Goal: Task Accomplishment & Management: Use online tool/utility

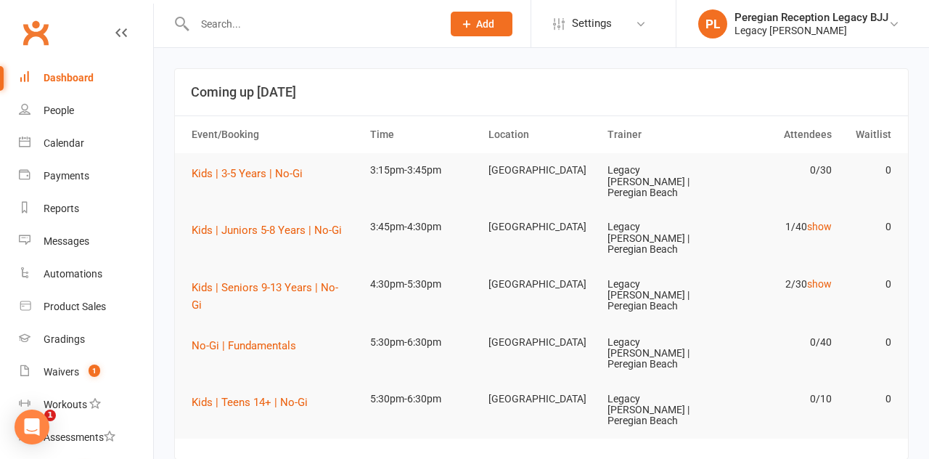
click at [829, 221] on link "show" at bounding box center [819, 227] width 25 height 12
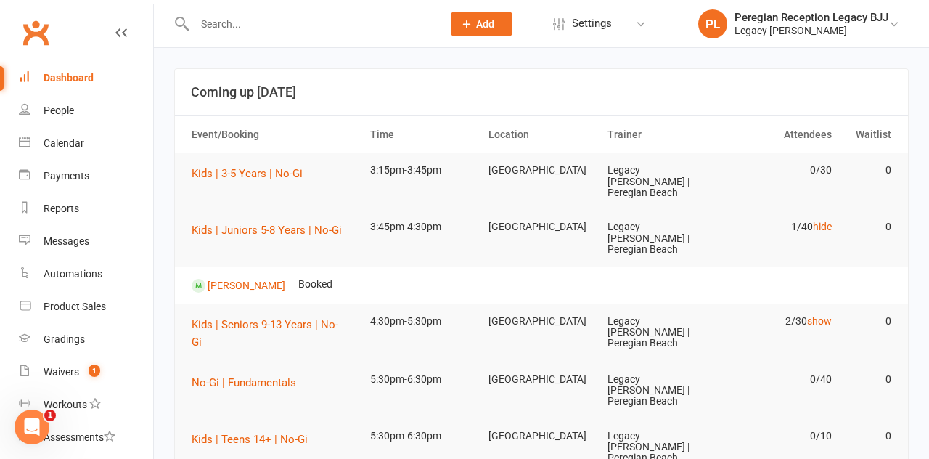
click at [826, 221] on link "hide" at bounding box center [822, 227] width 19 height 12
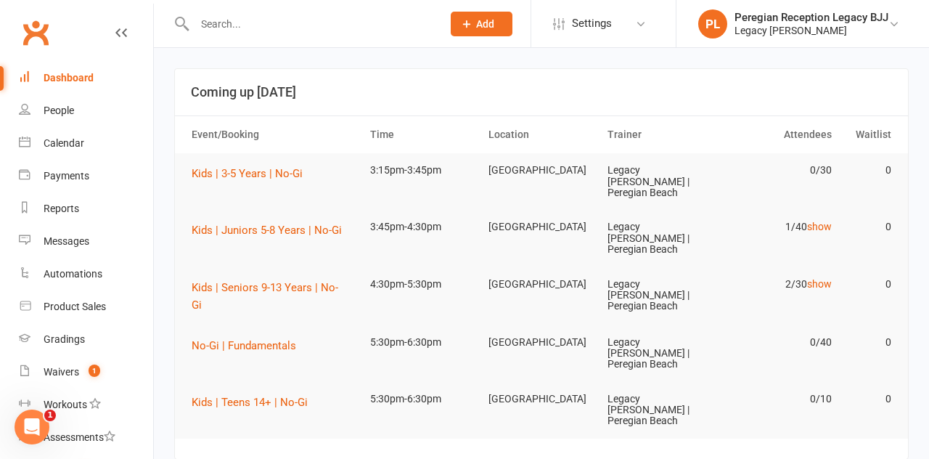
click at [824, 278] on link "show" at bounding box center [819, 284] width 25 height 12
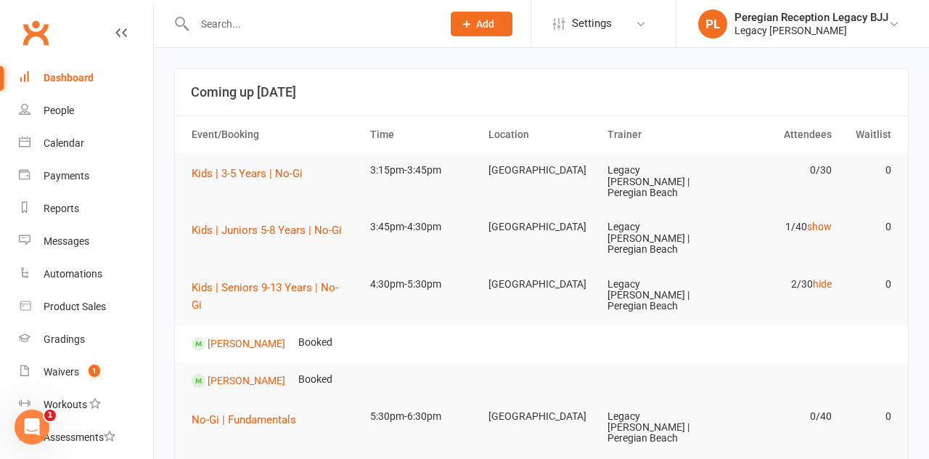
click at [831, 278] on link "hide" at bounding box center [822, 284] width 19 height 12
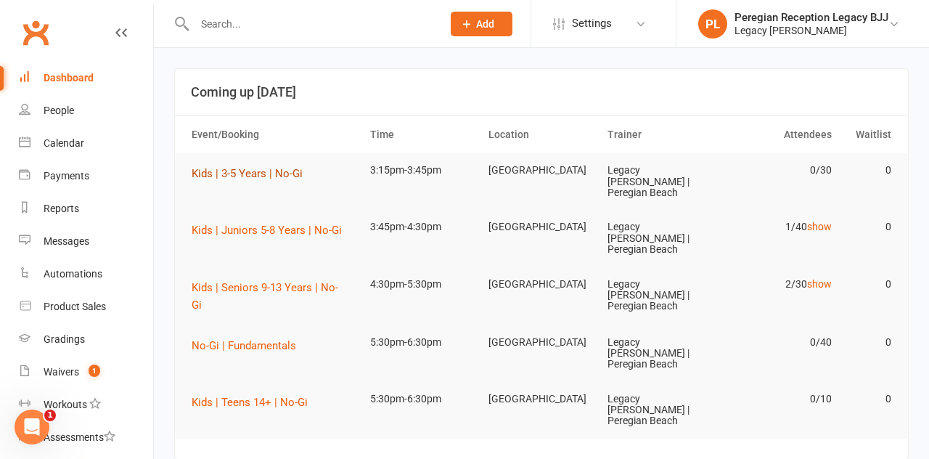
click at [266, 178] on span "Kids | 3-5 Years | No-Gi" at bounding box center [247, 173] width 111 height 13
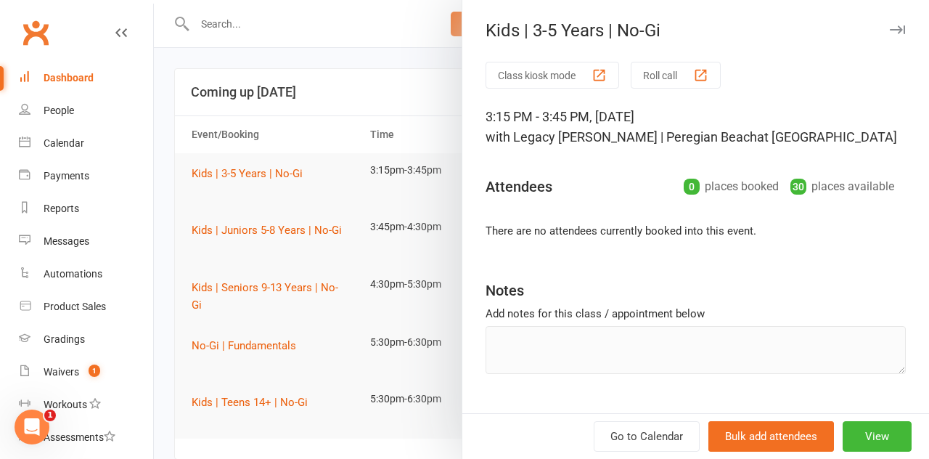
click at [552, 71] on button "Class kiosk mode" at bounding box center [553, 75] width 134 height 27
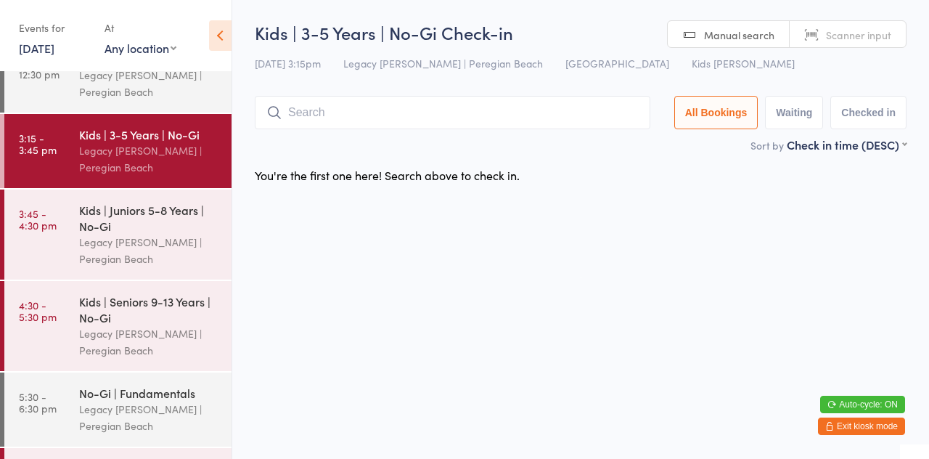
scroll to position [116, 0]
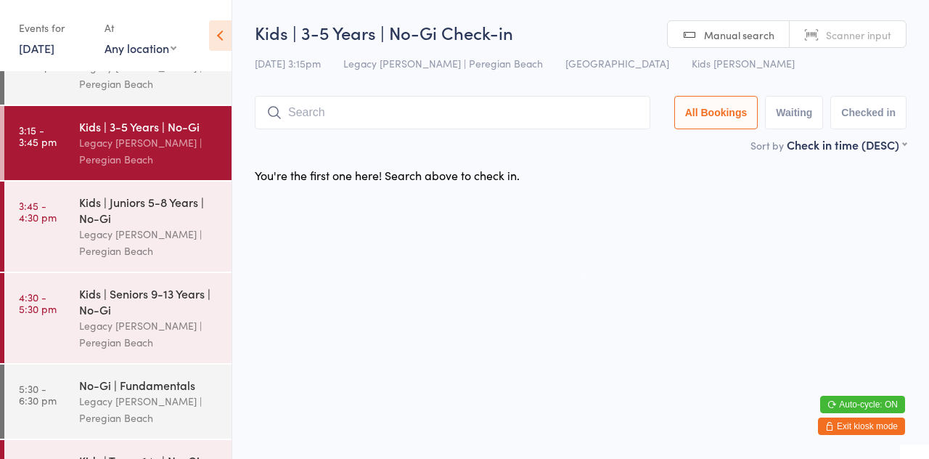
click at [173, 325] on div "Legacy [PERSON_NAME] | Peregian Beach" at bounding box center [149, 333] width 140 height 33
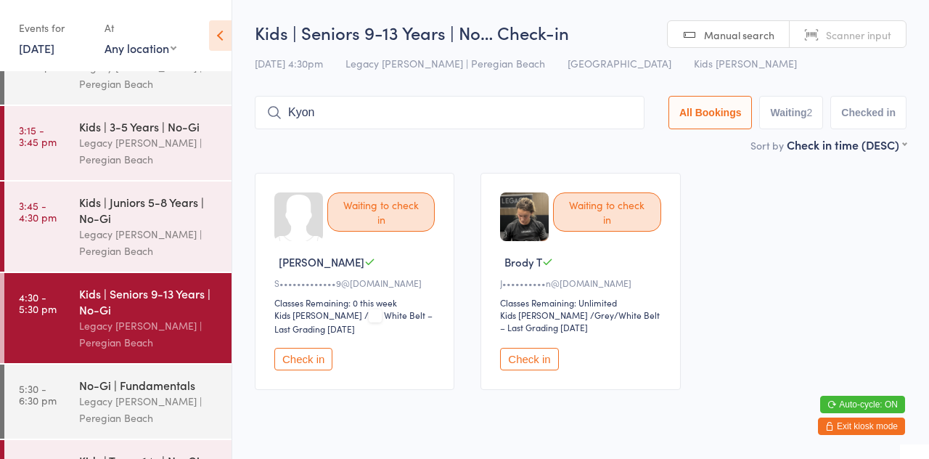
type input "Kyon"
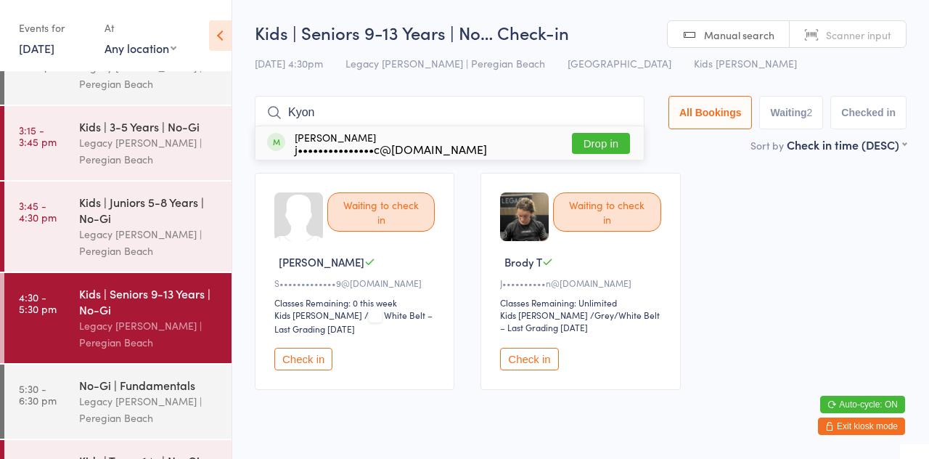
click at [613, 148] on button "Drop in" at bounding box center [601, 143] width 58 height 21
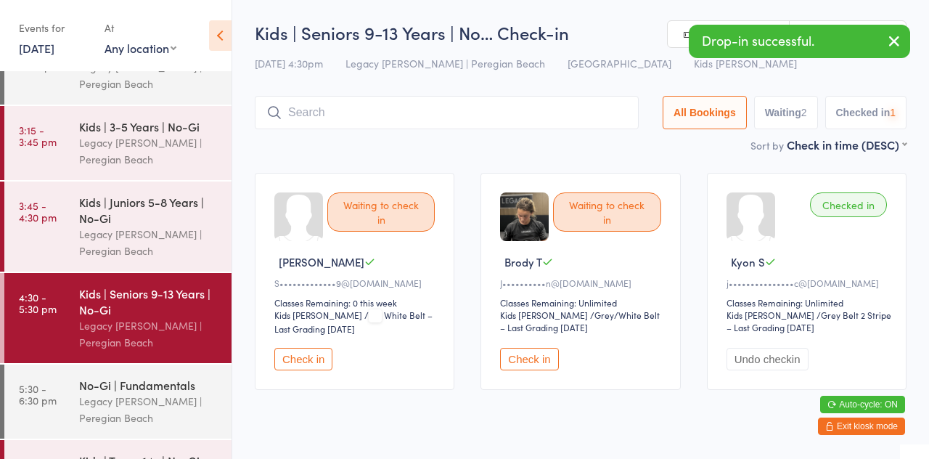
click at [381, 196] on div "Waiting to check in" at bounding box center [380, 211] width 107 height 39
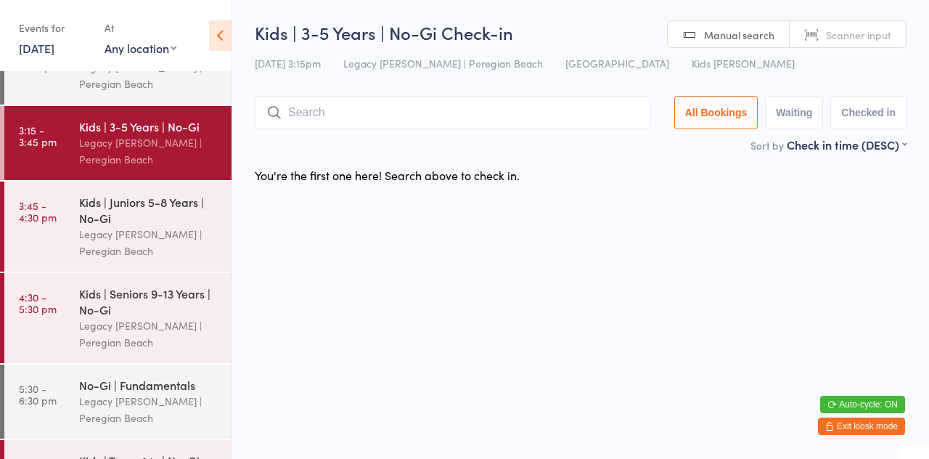
click at [652, 177] on div "You're the first one here! Search above to check in." at bounding box center [581, 175] width 678 height 30
click at [367, 110] on input "search" at bounding box center [453, 112] width 396 height 33
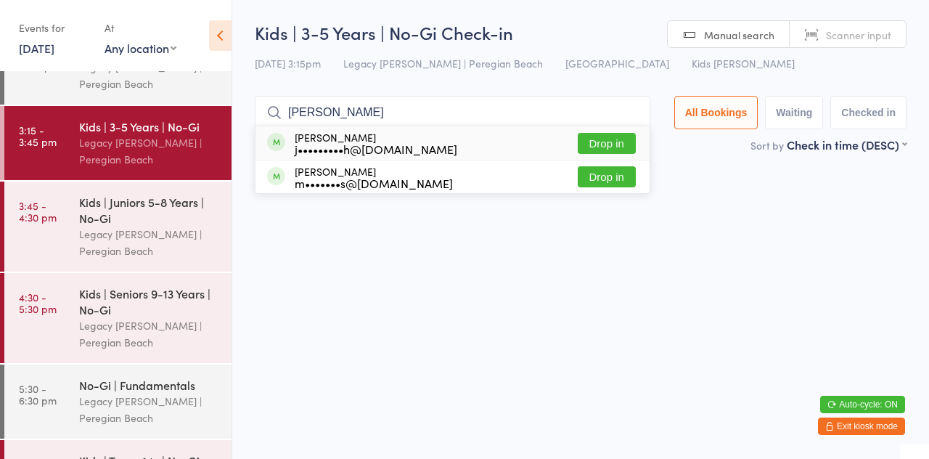
type input "[PERSON_NAME]"
click at [634, 151] on button "Drop in" at bounding box center [607, 143] width 58 height 21
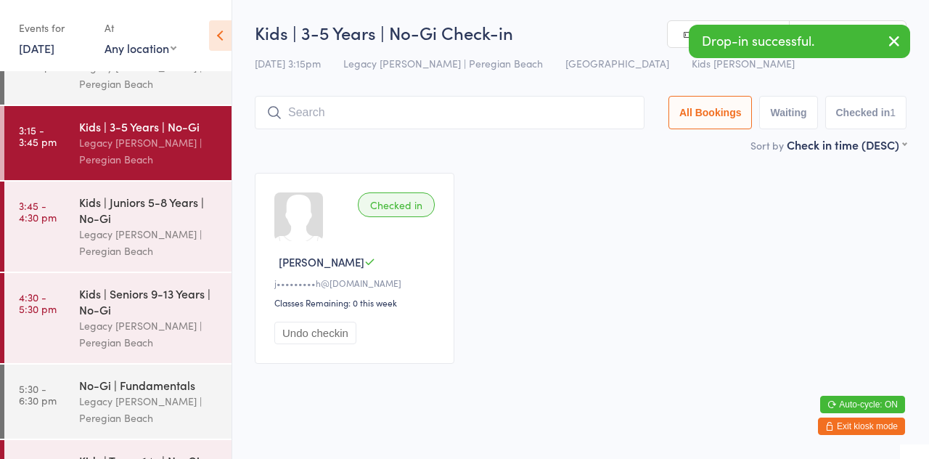
click at [577, 157] on main "Kids | 3-5 Years | No-Gi Check-in [DATE] 3:15pm Legacy Jiu Jitsu | Peregian Bea…" at bounding box center [581, 198] width 652 height 357
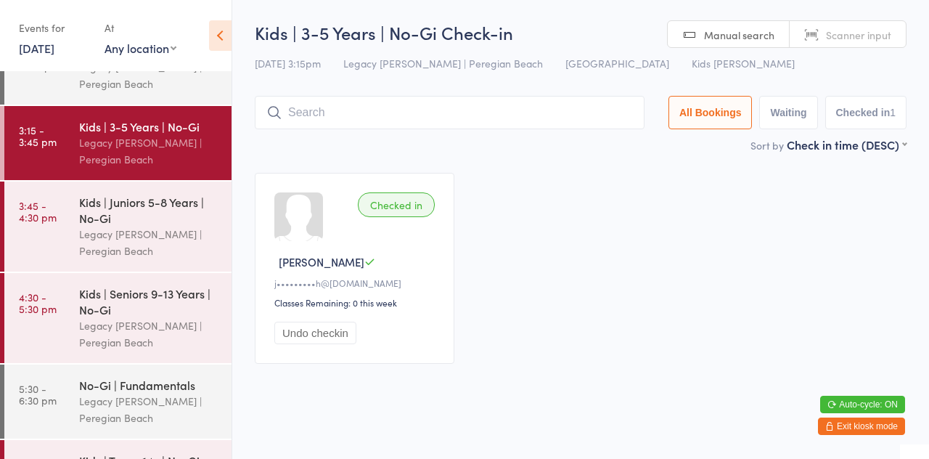
click at [142, 220] on div "Kids | Juniors 5-8 Years | No-Gi" at bounding box center [149, 210] width 140 height 32
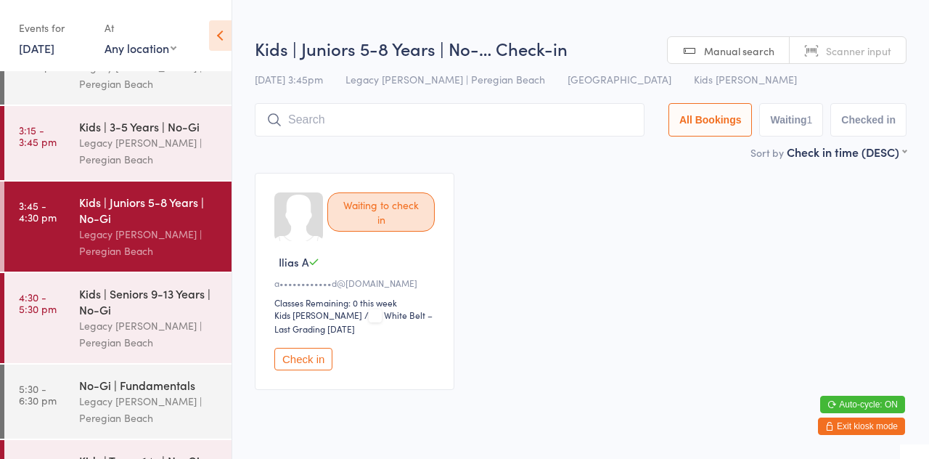
click at [380, 147] on div "Sort by Check in time (DESC) First name (ASC) First name (DESC) Last name (ASC)…" at bounding box center [581, 152] width 652 height 16
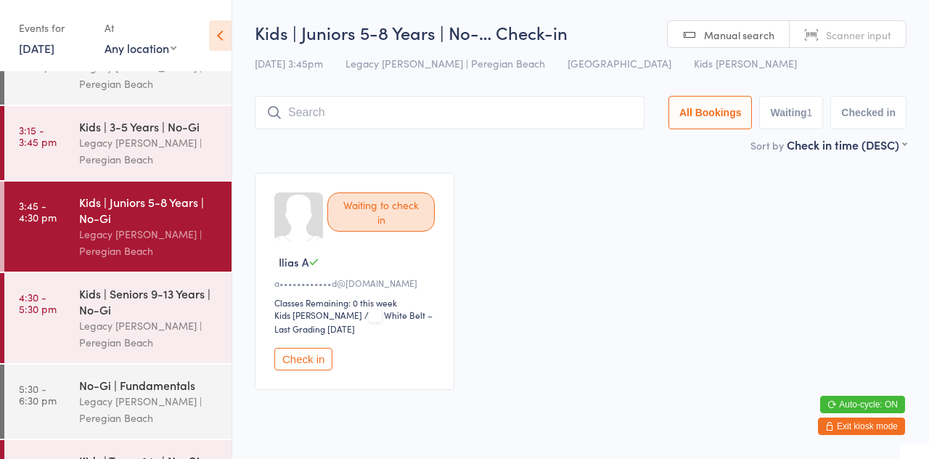
click at [566, 117] on input "search" at bounding box center [450, 112] width 390 height 33
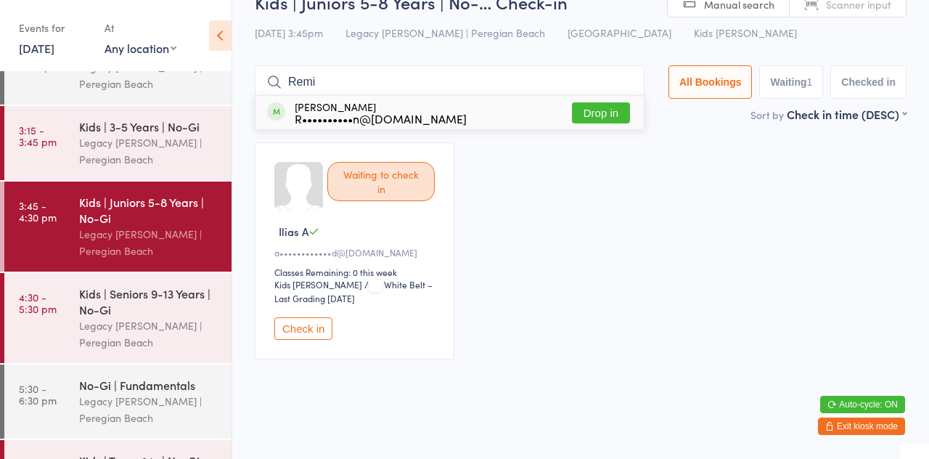
type input "Remi"
click at [532, 120] on div "[PERSON_NAME] R••••••••••n@[DOMAIN_NAME] Drop in" at bounding box center [450, 112] width 388 height 33
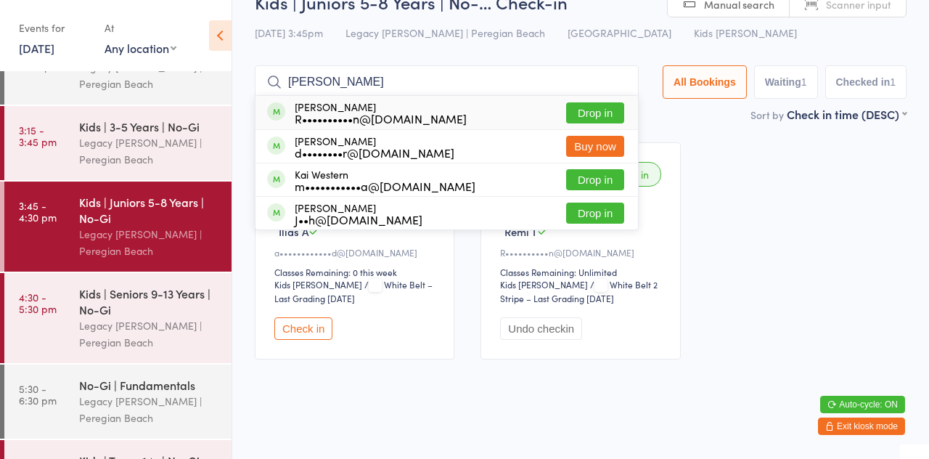
type input "[PERSON_NAME]"
click at [484, 99] on div "[PERSON_NAME] R••••••••••n@[DOMAIN_NAME] Drop in" at bounding box center [447, 112] width 383 height 33
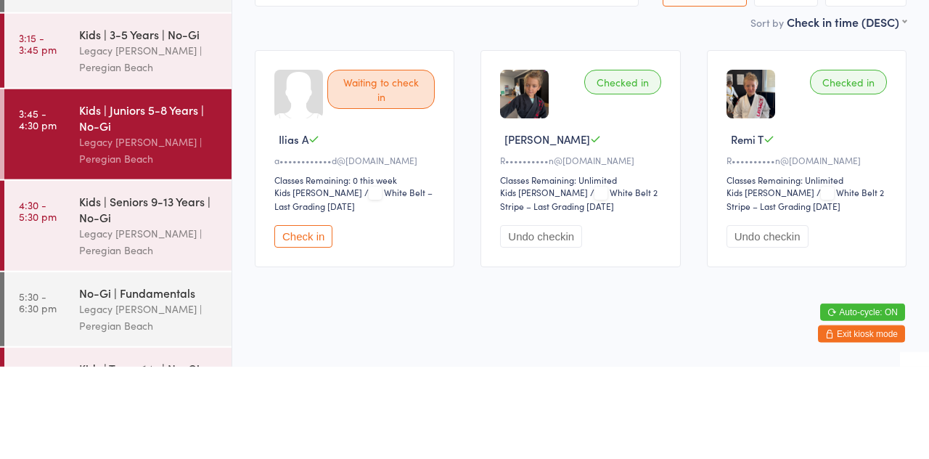
click at [449, 134] on div "Waiting to check in Ilias A a••••••••••••d@[DOMAIN_NAME] Classes Remaining: 0 t…" at bounding box center [581, 250] width 678 height 243
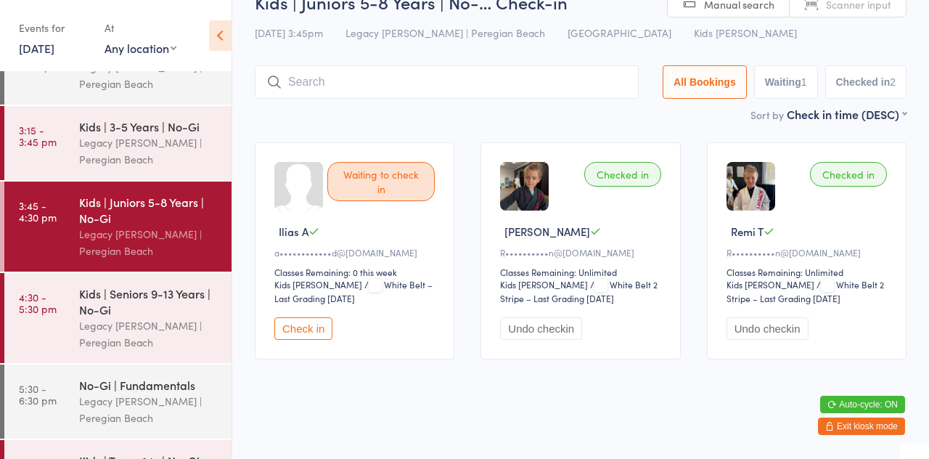
scroll to position [0, 0]
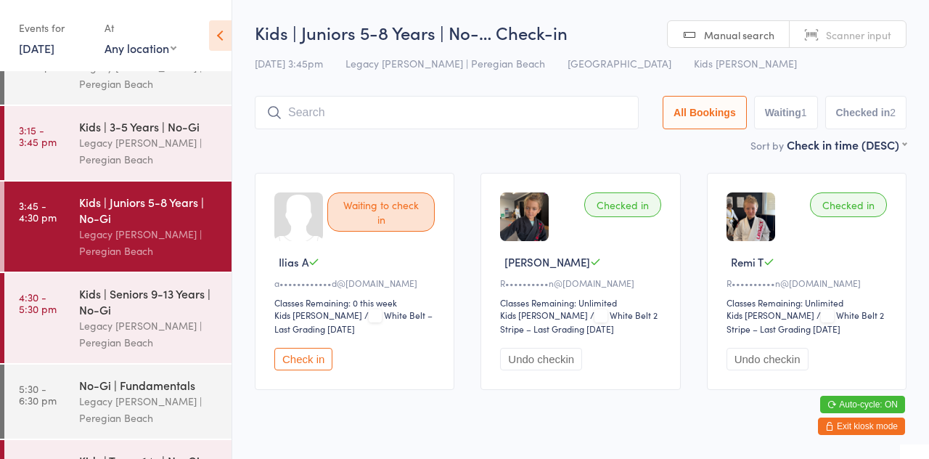
click at [351, 111] on input "search" at bounding box center [447, 112] width 384 height 33
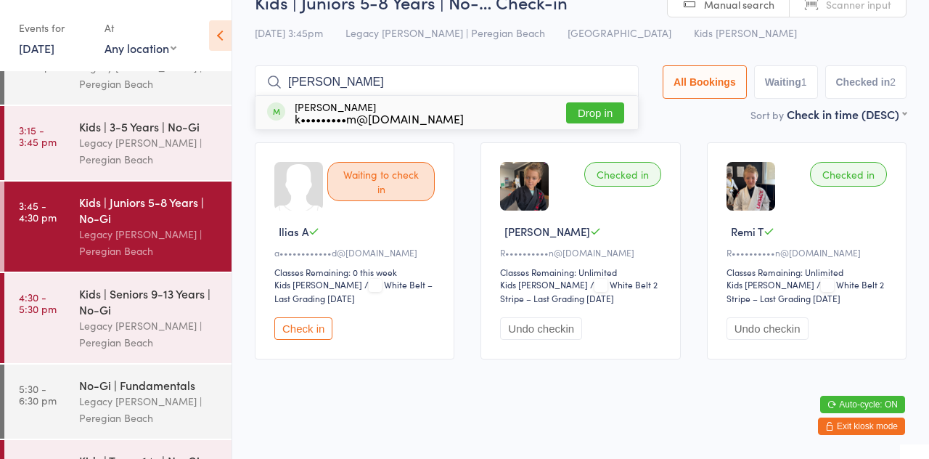
type input "[PERSON_NAME]"
click at [605, 115] on button "Drop in" at bounding box center [595, 112] width 58 height 21
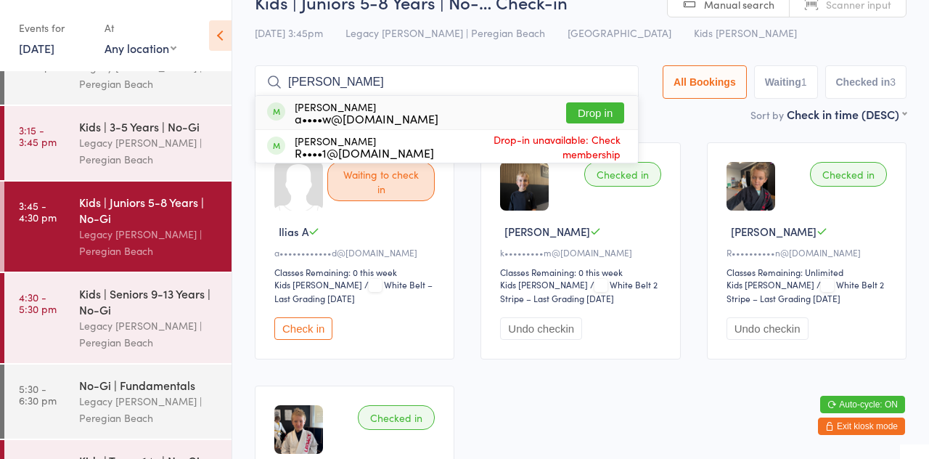
type input "[PERSON_NAME]"
click at [611, 117] on button "Drop in" at bounding box center [595, 112] width 58 height 21
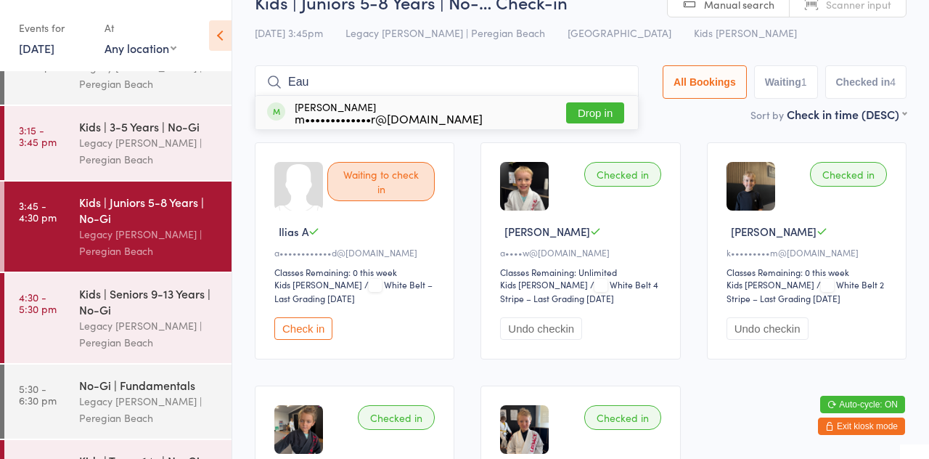
type input "Eau"
click at [381, 115] on div "m•••••••••••••r@[DOMAIN_NAME]" at bounding box center [389, 119] width 188 height 12
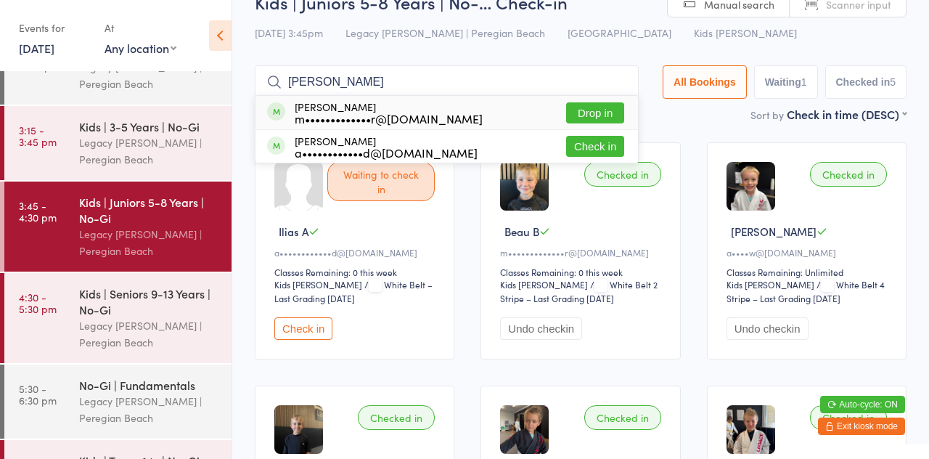
type input "[PERSON_NAME]"
click at [317, 110] on div "[PERSON_NAME] m•••••••••••••r@[DOMAIN_NAME]" at bounding box center [389, 112] width 188 height 23
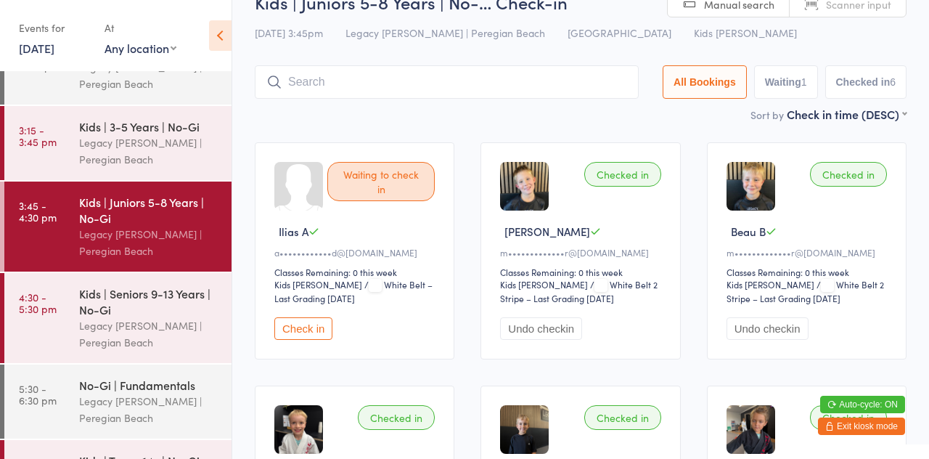
click at [332, 87] on input "search" at bounding box center [447, 81] width 384 height 33
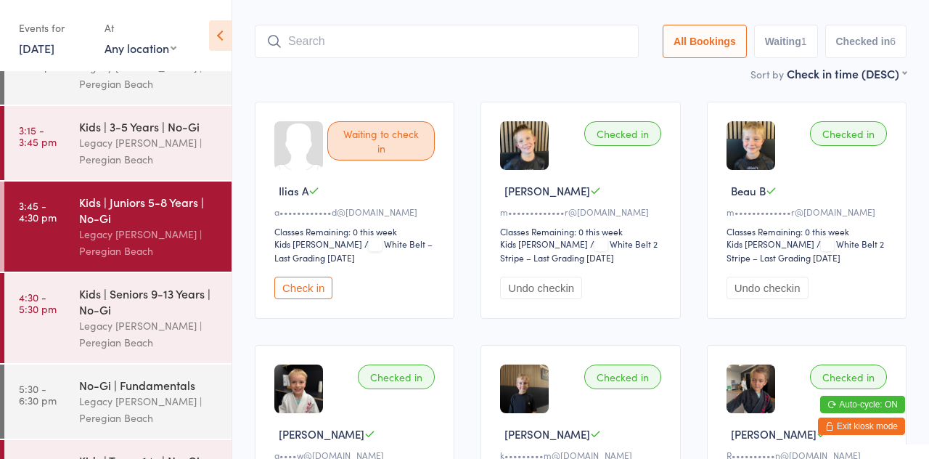
scroll to position [96, 0]
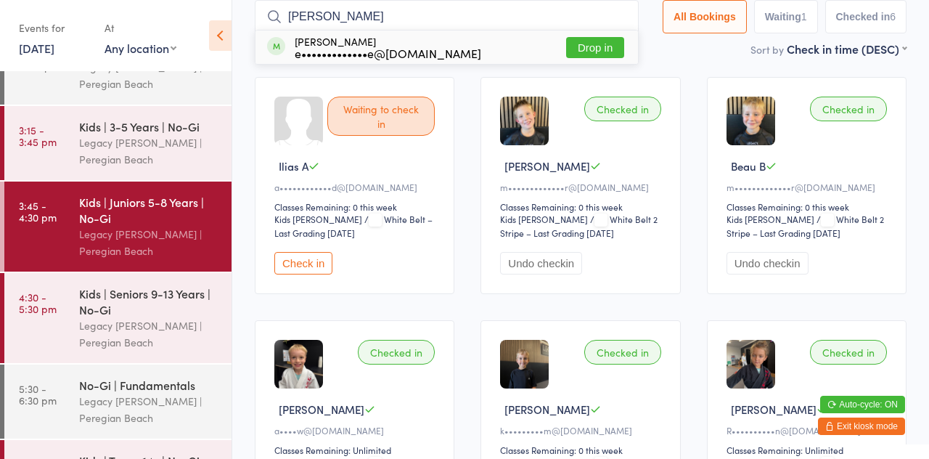
type input "[PERSON_NAME]"
click at [598, 55] on button "Drop in" at bounding box center [595, 47] width 58 height 21
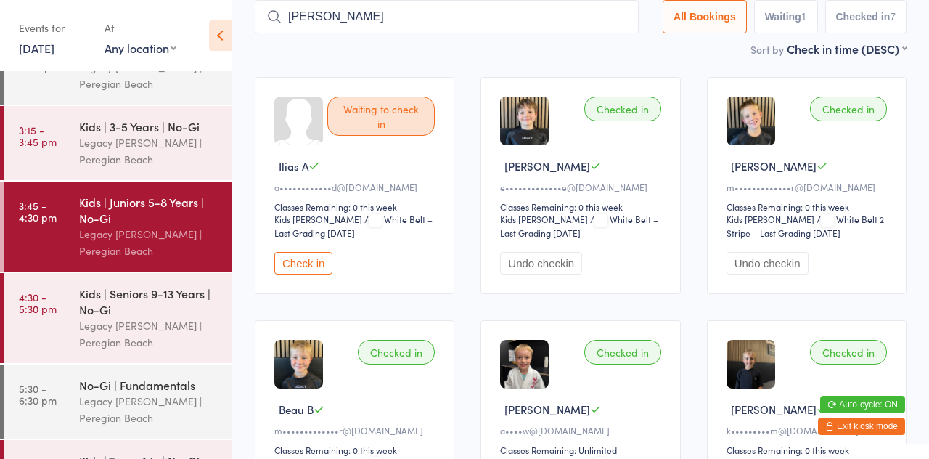
type input "[PERSON_NAME]"
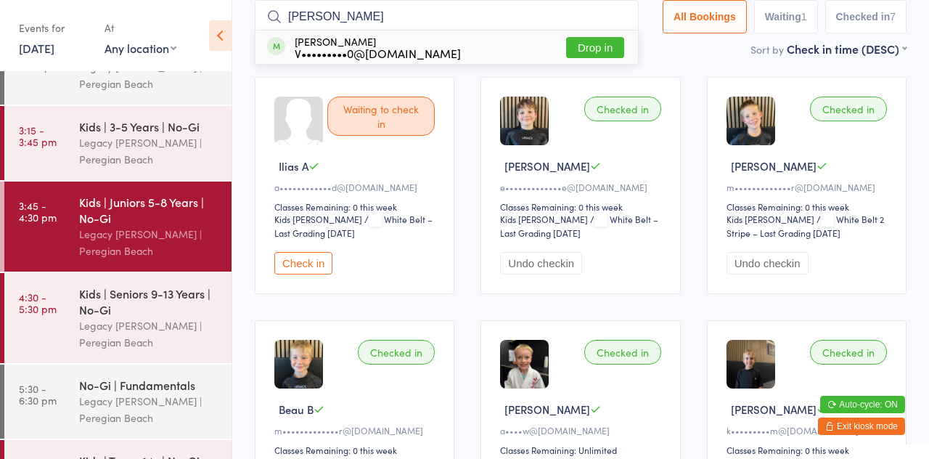
click at [620, 54] on button "Drop in" at bounding box center [595, 47] width 58 height 21
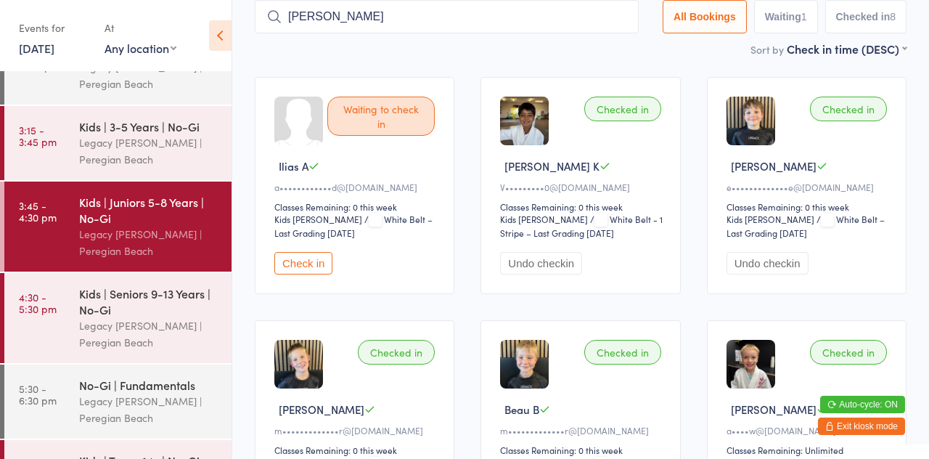
type input "[PERSON_NAME]"
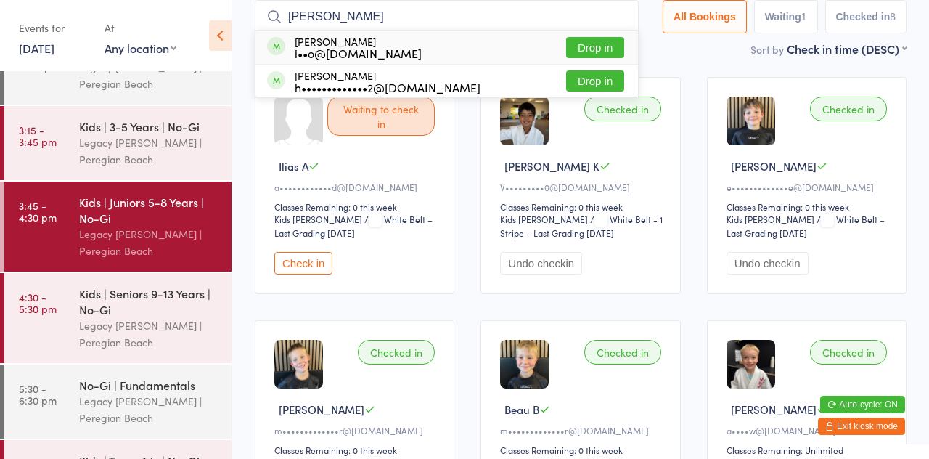
click at [609, 45] on button "Drop in" at bounding box center [595, 47] width 58 height 21
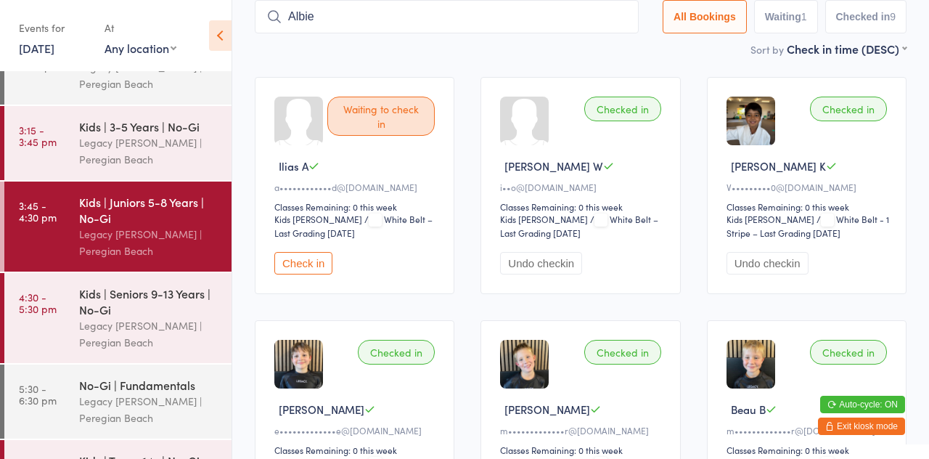
type input "Albie"
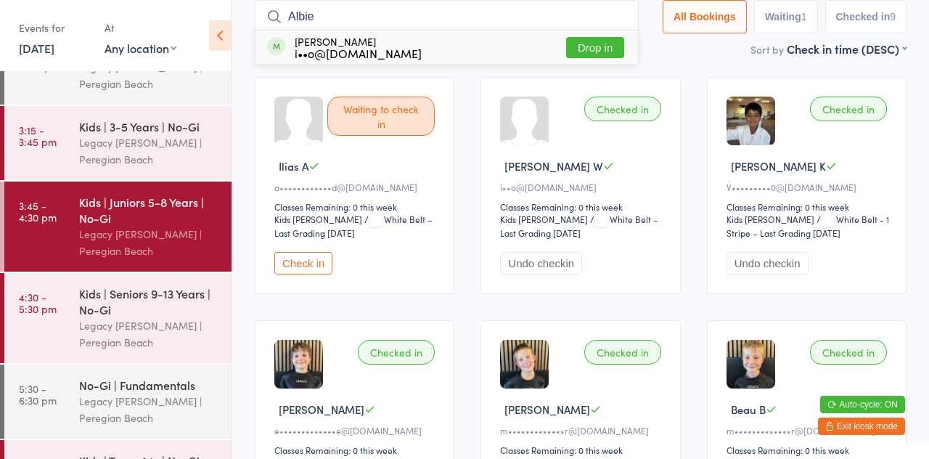
click at [613, 51] on button "Drop in" at bounding box center [595, 47] width 58 height 21
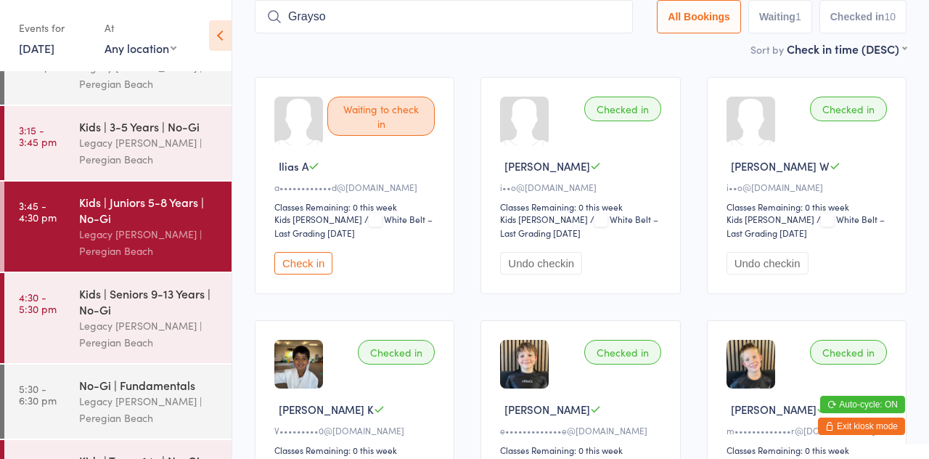
type input "[PERSON_NAME]"
click at [176, 190] on div "Kids | Juniors 5-8 Years | No-Gi Legacy [PERSON_NAME] | [GEOGRAPHIC_DATA]" at bounding box center [155, 227] width 152 height 90
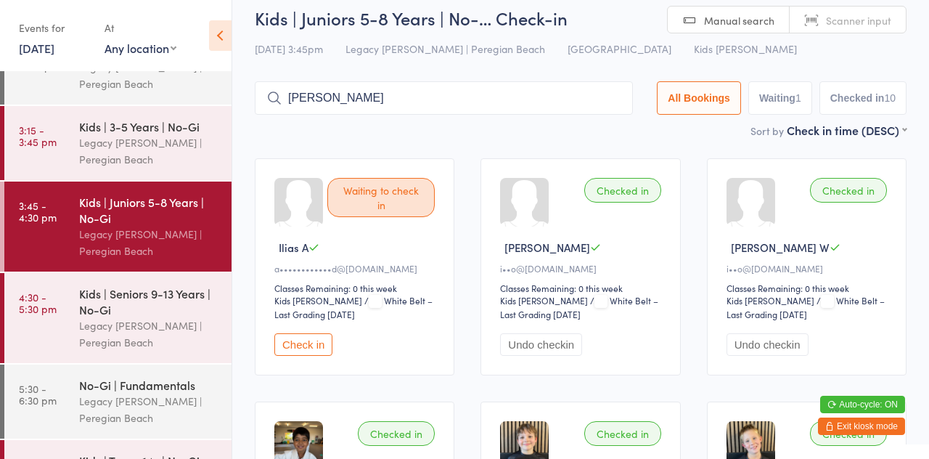
scroll to position [0, 0]
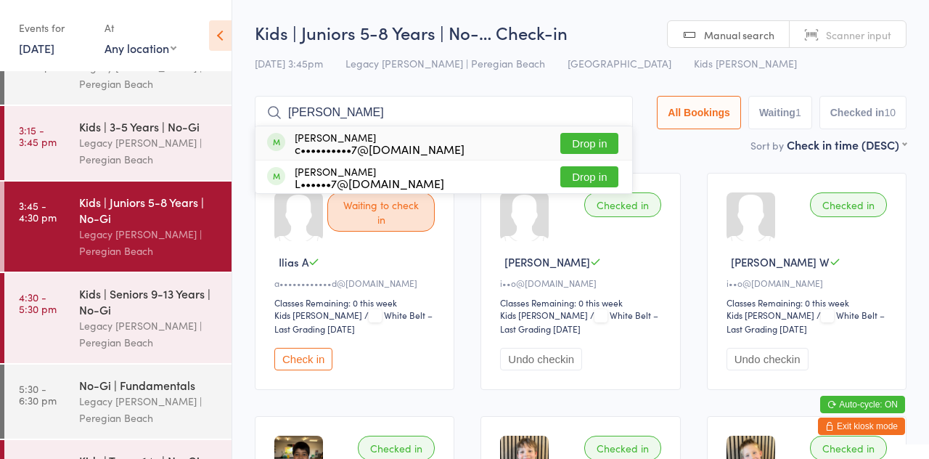
type input "[PERSON_NAME]"
click at [617, 147] on button "Drop in" at bounding box center [590, 143] width 58 height 21
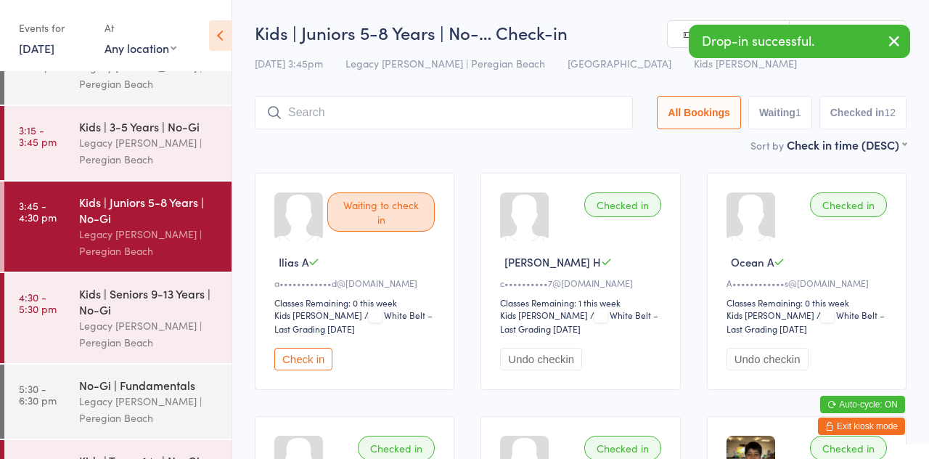
click at [601, 142] on div "Sort by Check in time (DESC) First name (ASC) First name (DESC) Last name (ASC)…" at bounding box center [581, 145] width 652 height 16
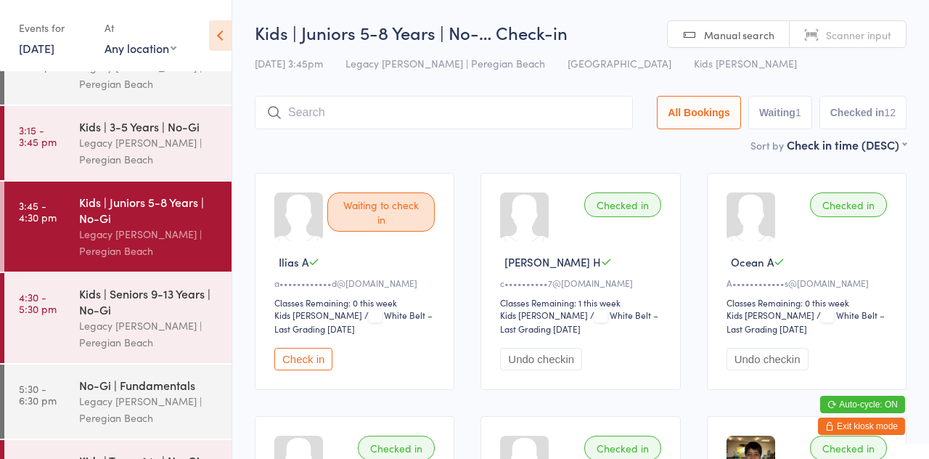
click at [339, 113] on input "search" at bounding box center [444, 112] width 378 height 33
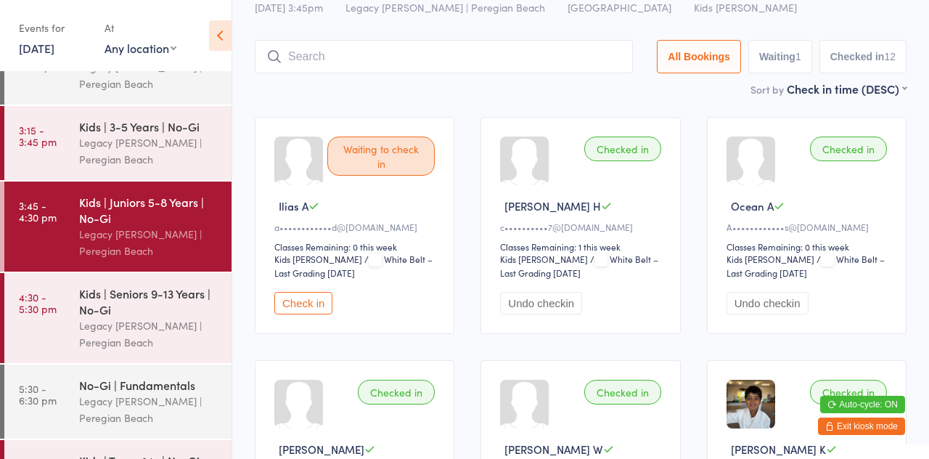
scroll to position [97, 0]
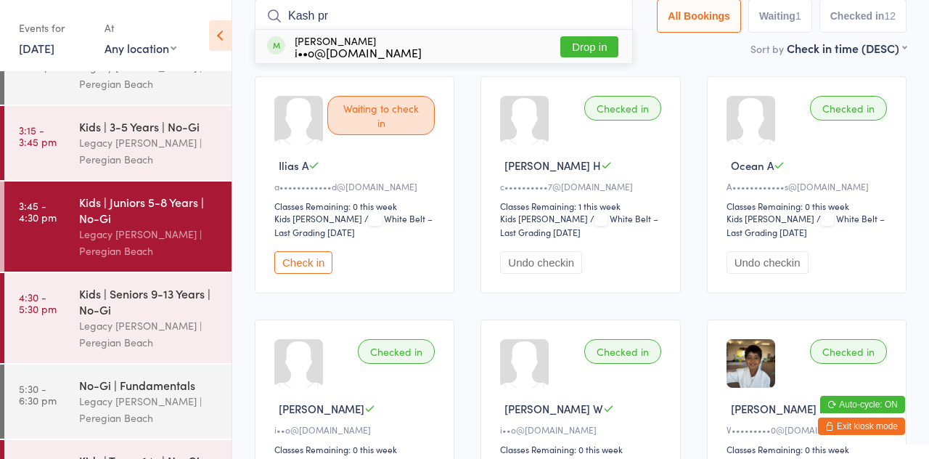
type input "Kash pr"
click at [598, 49] on button "Drop in" at bounding box center [590, 46] width 58 height 21
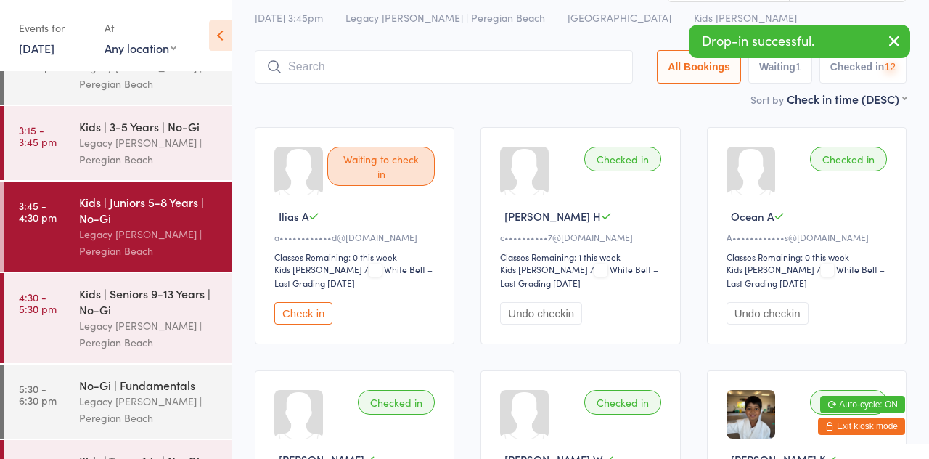
scroll to position [1, 0]
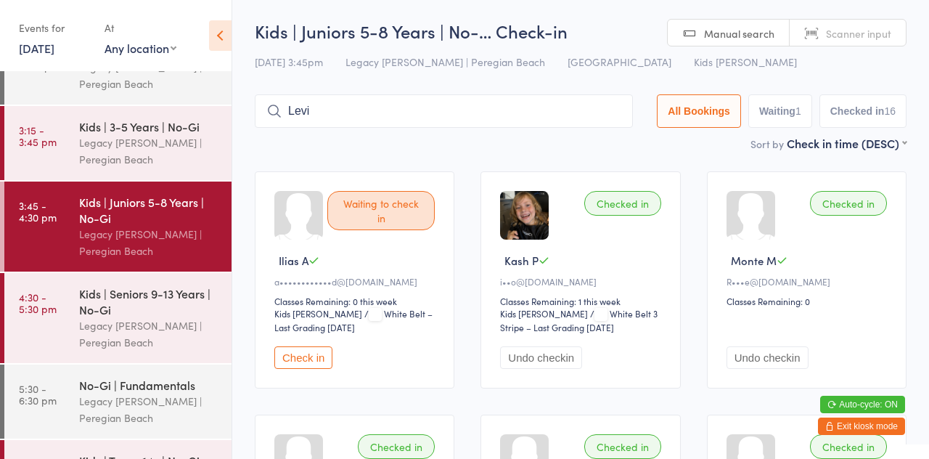
type input "Levi"
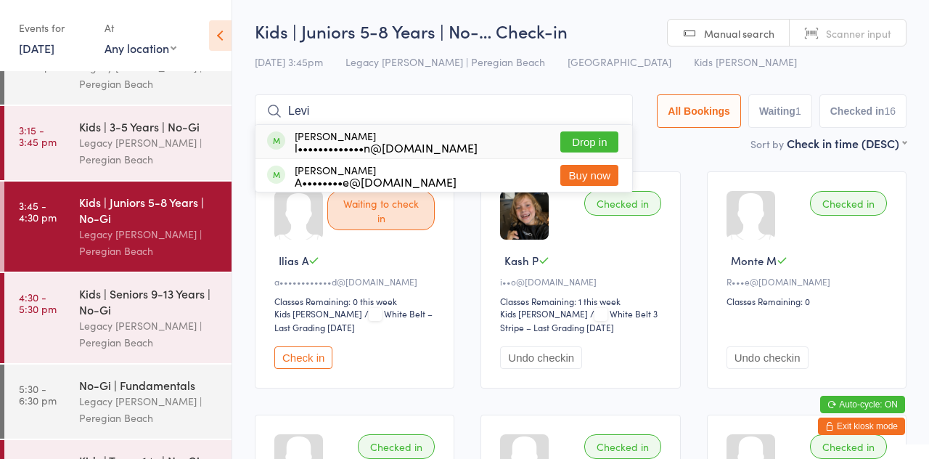
click at [607, 149] on button "Drop in" at bounding box center [590, 141] width 58 height 21
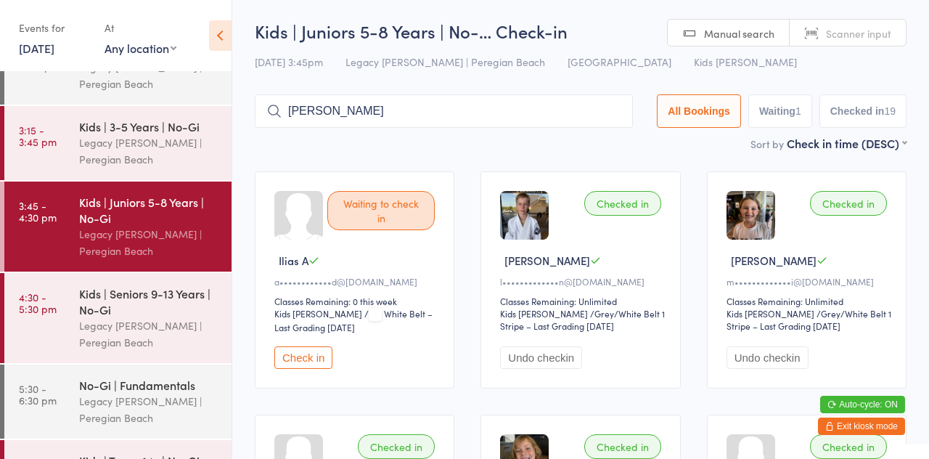
type input "[PERSON_NAME]"
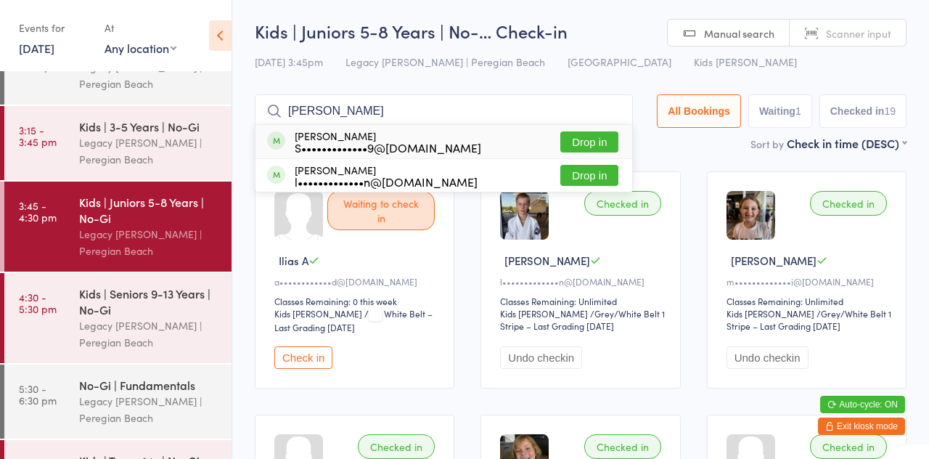
click at [601, 182] on button "Drop in" at bounding box center [590, 175] width 58 height 21
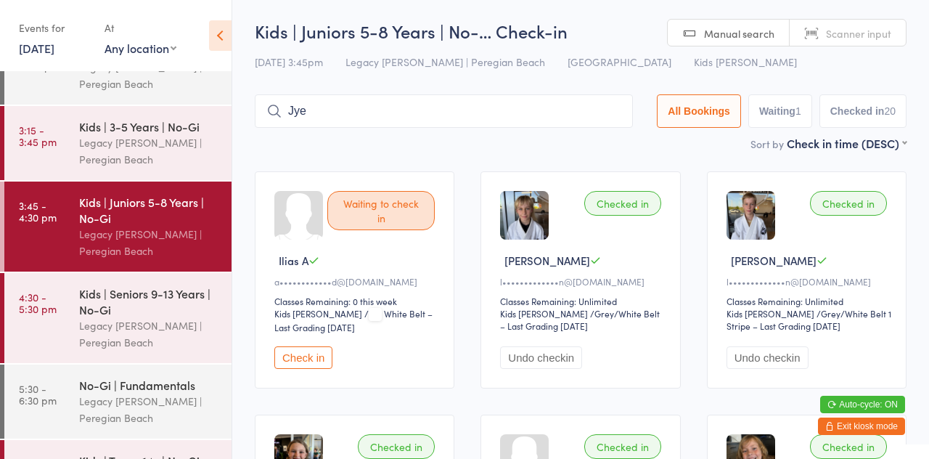
type input "Jye"
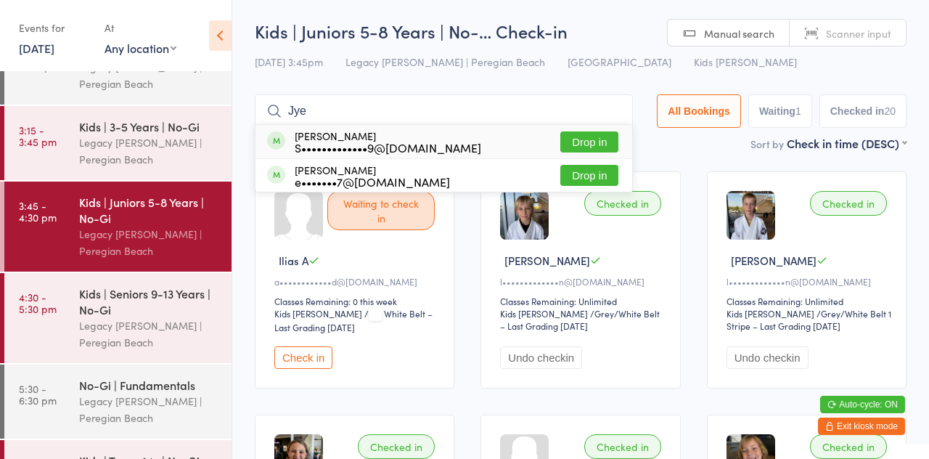
click at [603, 148] on button "Drop in" at bounding box center [590, 141] width 58 height 21
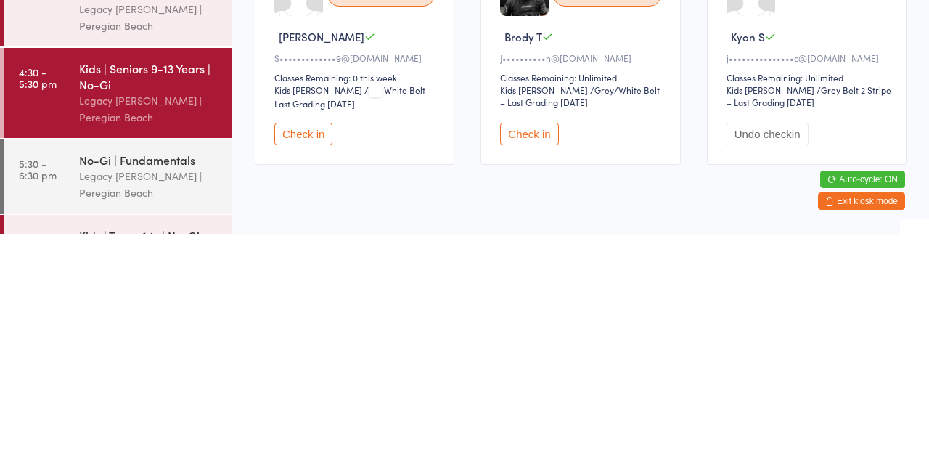
click at [546, 367] on button "Check in" at bounding box center [529, 359] width 58 height 23
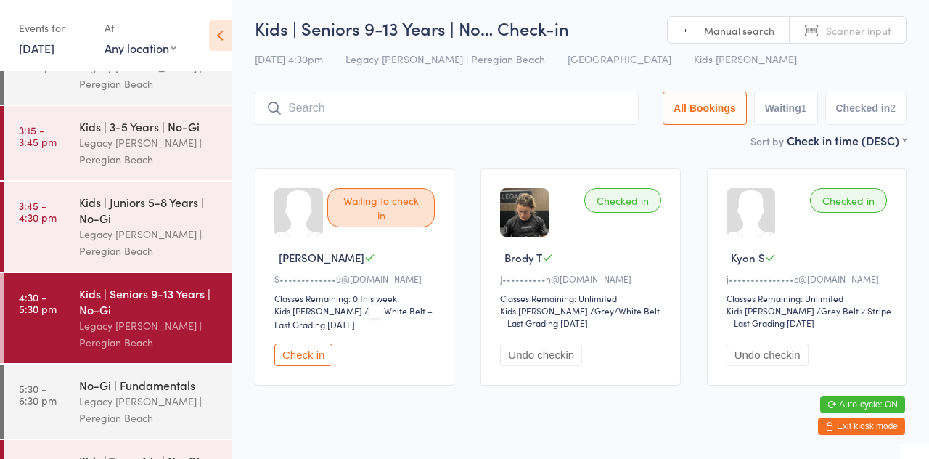
click at [427, 114] on input "search" at bounding box center [447, 107] width 384 height 33
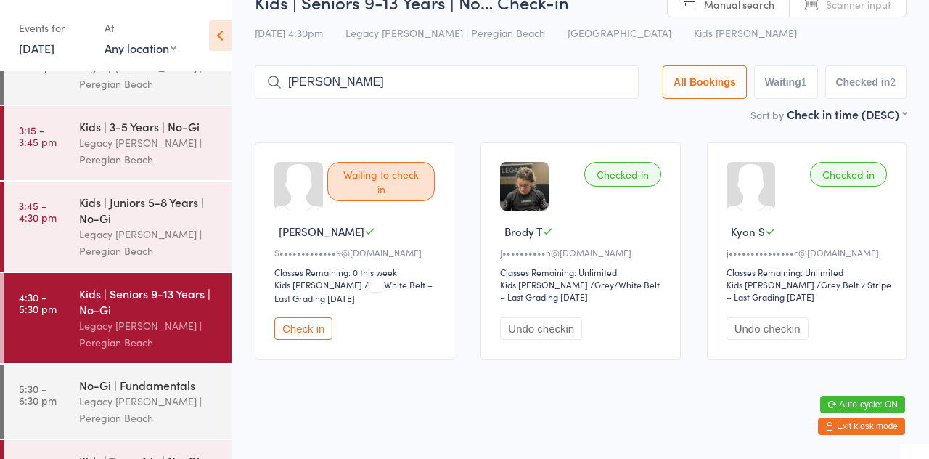
type input "[PERSON_NAME]"
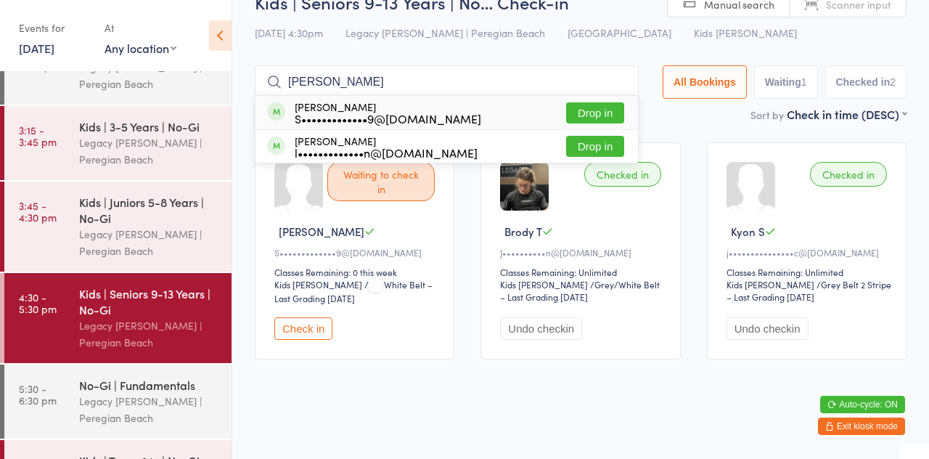
click at [610, 155] on button "Drop in" at bounding box center [595, 146] width 58 height 21
